Goal: Task Accomplishment & Management: Use online tool/utility

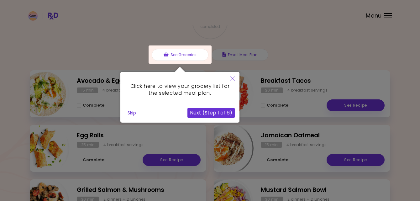
scroll to position [64, 0]
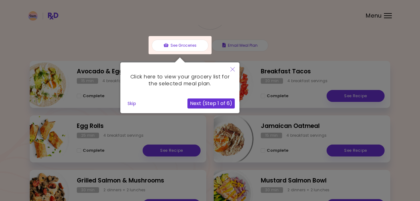
click at [212, 106] on button "Next (Step 1 of 6)" at bounding box center [211, 104] width 47 height 10
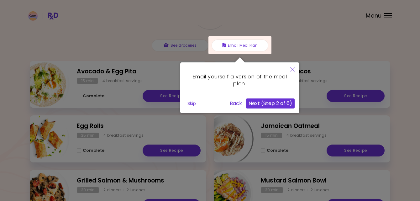
click at [266, 103] on button "Next (Step 2 of 6)" at bounding box center [270, 104] width 49 height 10
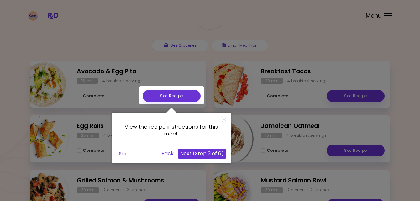
click at [206, 153] on button "Next (Step 3 of 6)" at bounding box center [202, 154] width 49 height 10
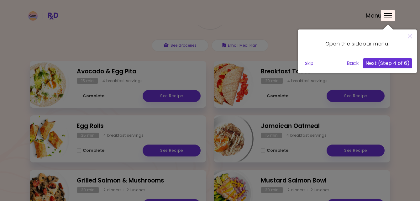
click at [390, 65] on button "Next (Step 4 of 6)" at bounding box center [387, 63] width 49 height 10
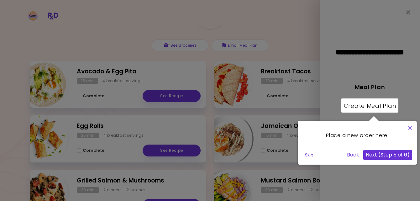
click at [368, 106] on div at bounding box center [369, 106] width 57 height 14
click at [380, 156] on button "Next (Step 5 of 6)" at bounding box center [388, 155] width 49 height 10
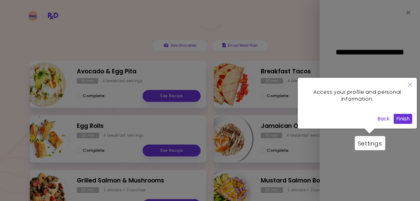
click at [403, 120] on button "Finish" at bounding box center [403, 119] width 19 height 10
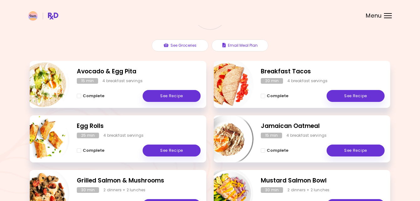
click at [386, 18] on div at bounding box center [388, 18] width 8 height 1
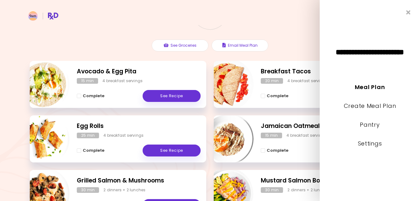
click at [290, 46] on div "0 % completed See Groceries Email Meal Plan" at bounding box center [210, 22] width 361 height 77
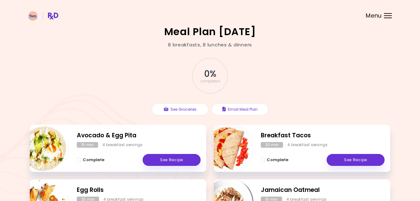
scroll to position [0, 0]
click at [388, 13] on div at bounding box center [388, 13] width 8 height 1
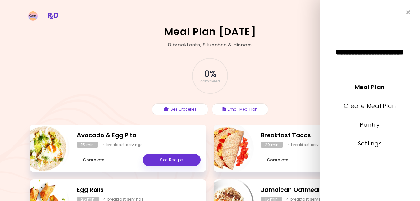
click at [370, 107] on link "Create Meal Plan" at bounding box center [370, 106] width 52 height 8
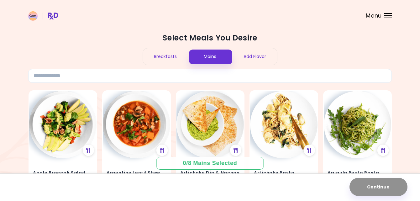
click at [167, 54] on div "Breakfasts" at bounding box center [165, 56] width 45 height 17
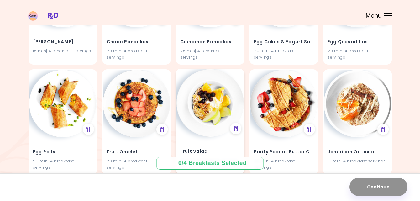
scroll to position [352, 0]
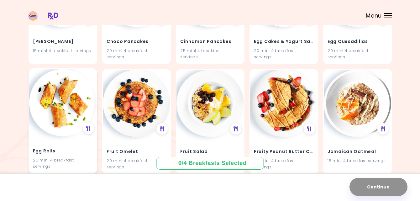
click at [61, 110] on img at bounding box center [62, 102] width 67 height 67
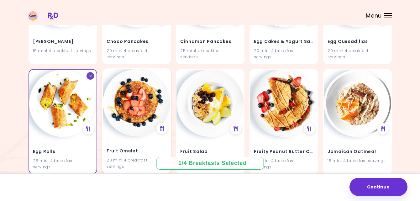
click at [132, 97] on img at bounding box center [136, 102] width 67 height 67
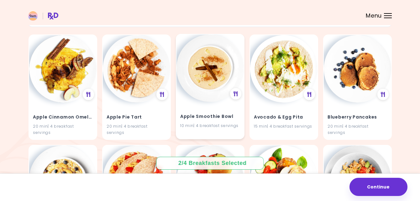
scroll to position [55, 0]
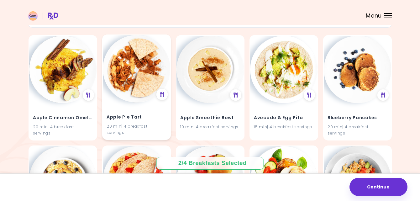
click at [143, 94] on img at bounding box center [136, 68] width 67 height 67
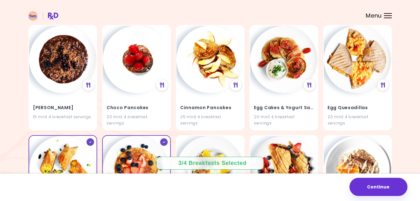
scroll to position [281, 0]
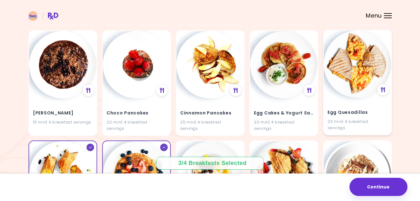
click at [355, 66] on img at bounding box center [357, 63] width 67 height 67
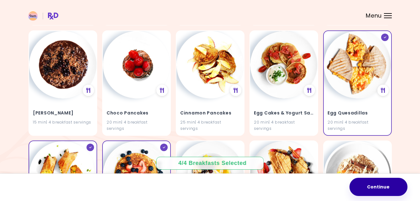
click at [365, 186] on button "Continue" at bounding box center [379, 187] width 58 height 18
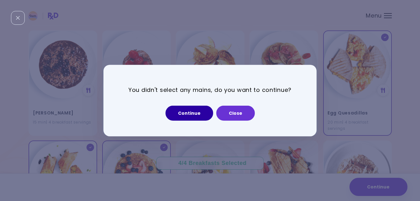
click at [189, 113] on button "Continue" at bounding box center [190, 113] width 48 height 15
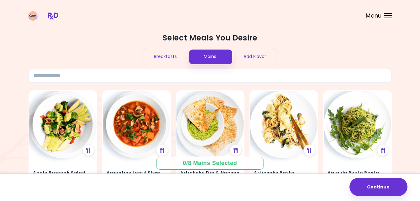
click at [207, 54] on div "Mains" at bounding box center [210, 56] width 45 height 17
click at [158, 60] on div "Breakfasts" at bounding box center [165, 56] width 45 height 17
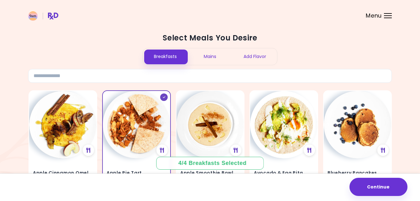
click at [203, 57] on div "Mains" at bounding box center [210, 56] width 45 height 17
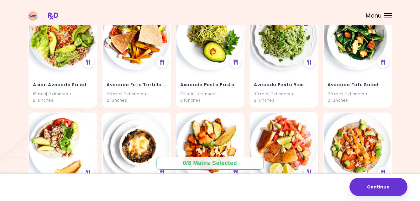
scroll to position [183, 0]
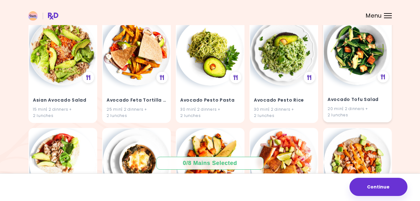
click at [360, 67] on img at bounding box center [357, 51] width 67 height 67
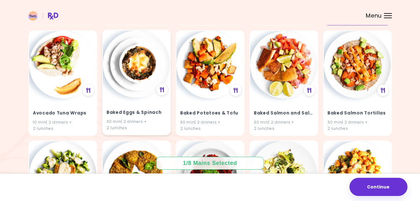
scroll to position [281, 0]
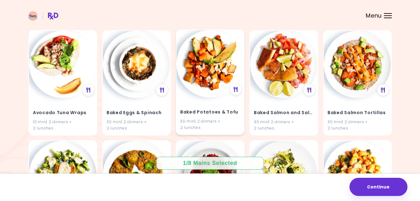
click at [201, 87] on img at bounding box center [210, 63] width 67 height 67
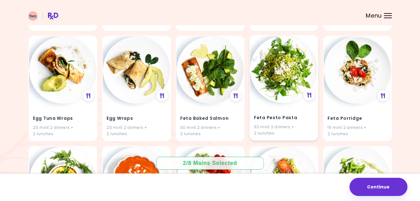
scroll to position [716, 0]
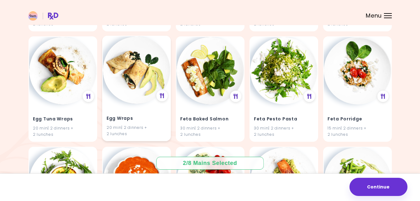
click at [134, 110] on div "Egg Wraps 20 min | 2 dinners + 2 lunches" at bounding box center [136, 122] width 67 height 37
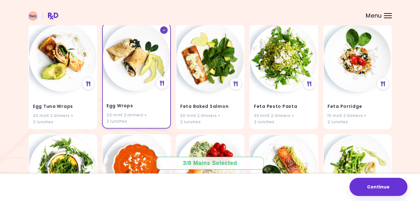
scroll to position [728, 0]
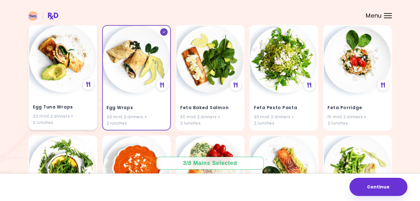
click at [67, 106] on h4 "Egg Tuna Wraps" at bounding box center [63, 107] width 60 height 10
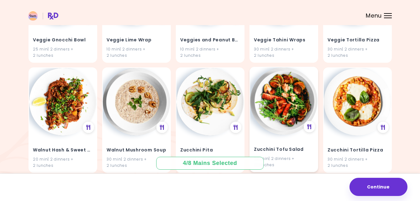
scroll to position [2121, 0]
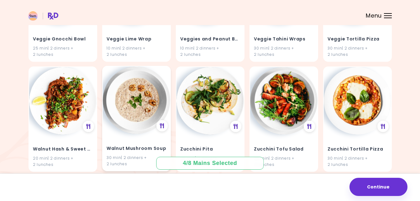
click at [139, 112] on img at bounding box center [136, 100] width 67 height 67
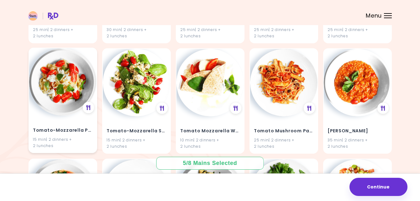
scroll to position [1470, 0]
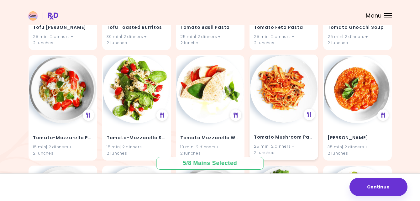
click at [273, 88] on img at bounding box center [283, 88] width 67 height 67
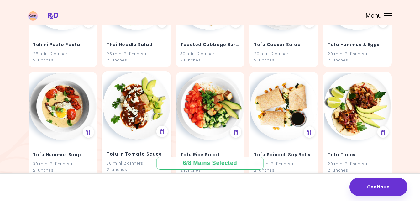
scroll to position [1263, 0]
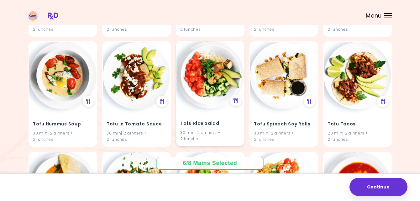
click at [206, 109] on div "Tofu Rice Salad 30 min | 2 dinners + 2 lunches" at bounding box center [210, 127] width 67 height 37
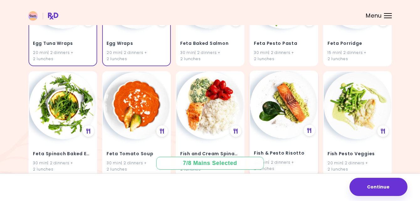
scroll to position [801, 0]
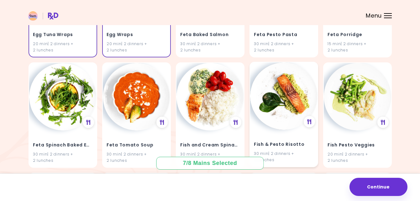
click at [290, 115] on img at bounding box center [283, 95] width 67 height 67
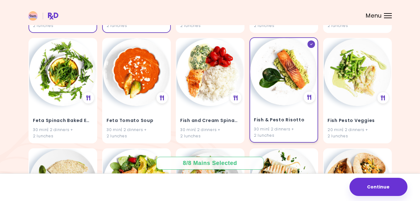
scroll to position [776, 0]
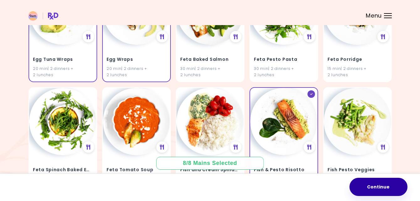
click at [382, 184] on button "Continue" at bounding box center [379, 187] width 58 height 18
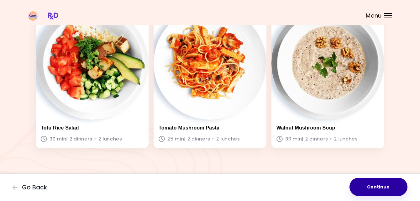
scroll to position [496, 0]
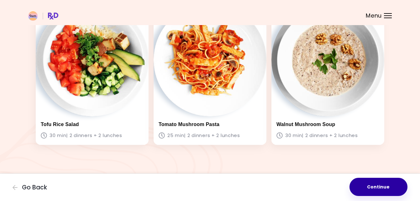
click at [378, 184] on button "Continue" at bounding box center [379, 187] width 58 height 18
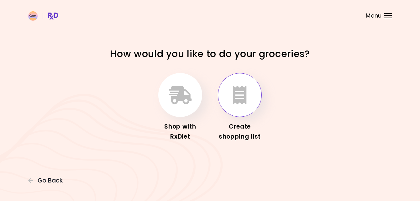
click at [243, 107] on button "button" at bounding box center [240, 95] width 44 height 44
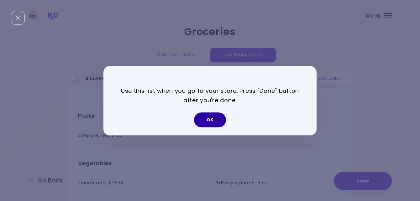
click at [211, 118] on button "OK" at bounding box center [210, 119] width 32 height 15
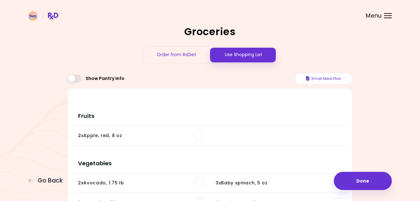
click at [389, 17] on div "Menu" at bounding box center [388, 15] width 8 height 5
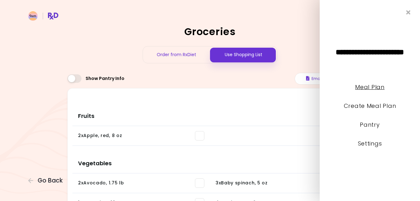
click at [372, 88] on link "Meal Plan" at bounding box center [369, 87] width 29 height 8
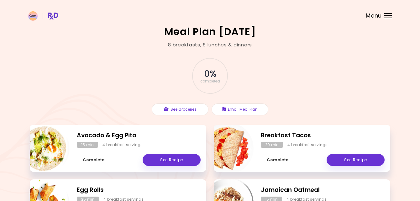
click at [389, 16] on div "Menu" at bounding box center [388, 15] width 8 height 5
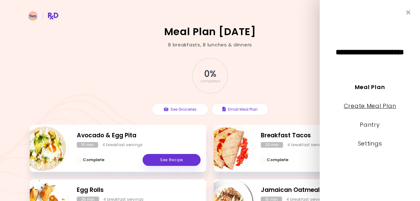
click at [373, 108] on link "Create Meal Plan" at bounding box center [370, 106] width 52 height 8
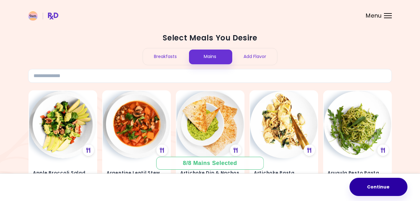
click at [373, 188] on button "Continue" at bounding box center [379, 187] width 58 height 18
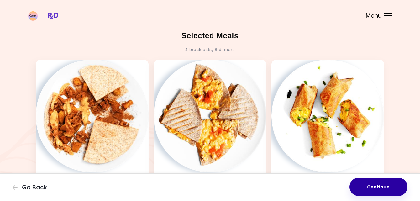
click at [379, 192] on button "Continue" at bounding box center [379, 187] width 58 height 18
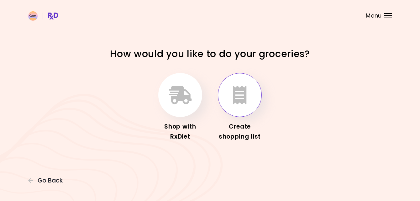
click at [240, 93] on icon "button" at bounding box center [240, 95] width 14 height 18
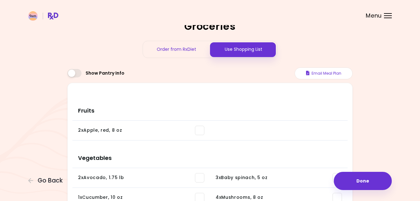
scroll to position [6, 0]
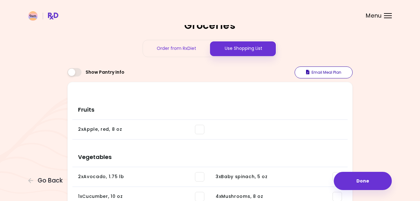
click at [310, 73] on button "Email Meal Plan" at bounding box center [324, 73] width 58 height 12
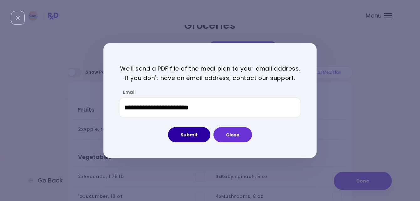
click at [192, 135] on button "Submit" at bounding box center [189, 134] width 42 height 15
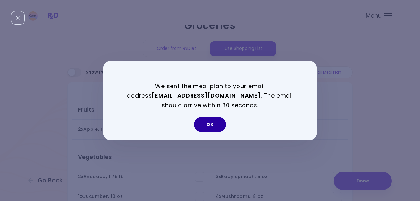
click at [214, 126] on button "OK" at bounding box center [210, 124] width 32 height 15
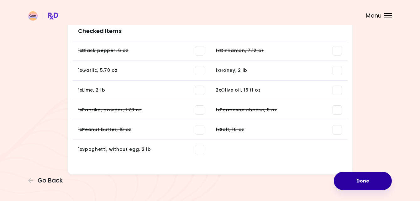
scroll to position [668, 0]
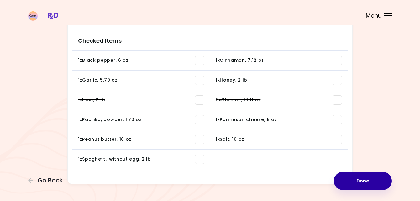
click at [363, 183] on button "Done" at bounding box center [363, 181] width 58 height 18
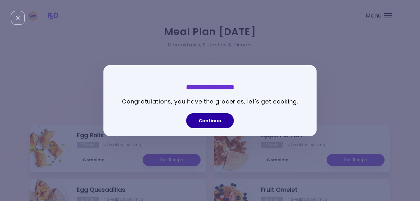
click at [213, 121] on button "Continue" at bounding box center [210, 120] width 48 height 15
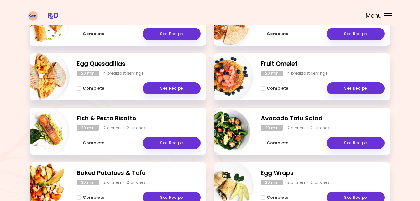
scroll to position [146, 0]
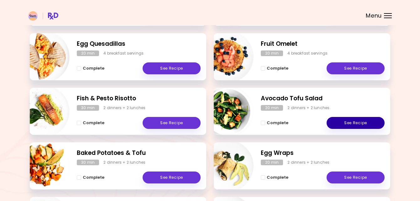
click at [355, 122] on link "See Recipe" at bounding box center [356, 123] width 58 height 12
